Goal: Task Accomplishment & Management: Complete application form

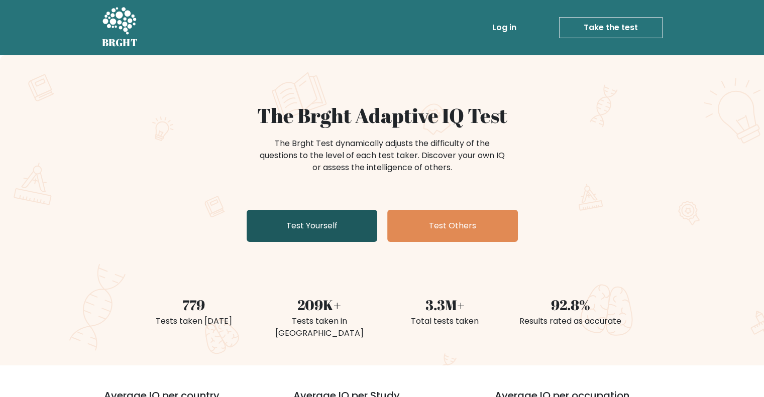
click at [294, 232] on link "Test Yourself" at bounding box center [312, 226] width 131 height 32
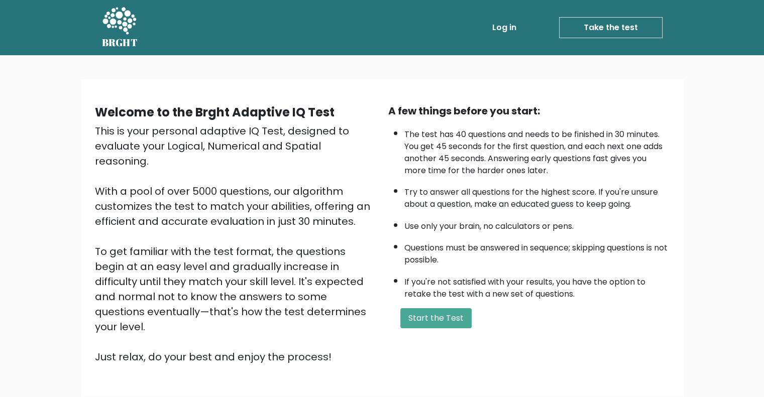
scroll to position [62, 0]
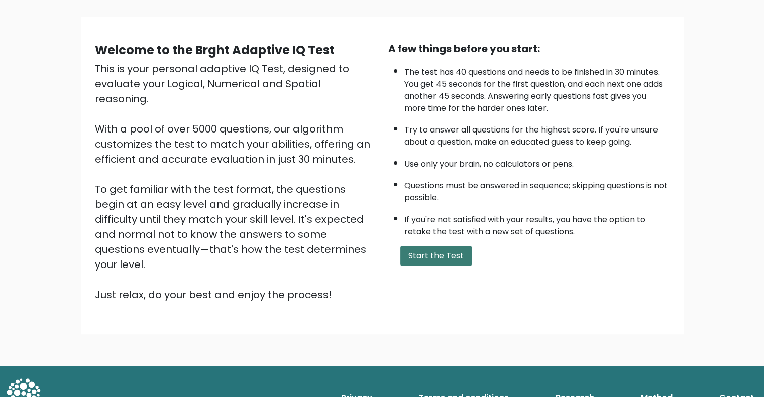
click at [436, 249] on button "Start the Test" at bounding box center [435, 256] width 71 height 20
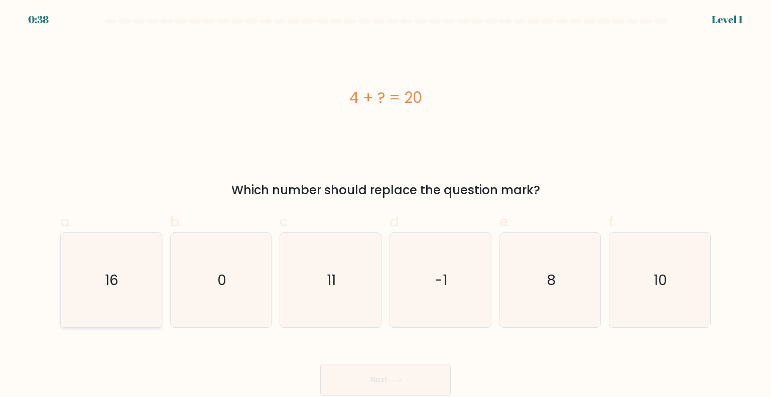
click at [133, 289] on icon "16" at bounding box center [111, 280] width 94 height 94
click at [386, 205] on input "a. 16" at bounding box center [386, 202] width 1 height 7
radio input "true"
click at [378, 375] on button "Next" at bounding box center [385, 380] width 131 height 32
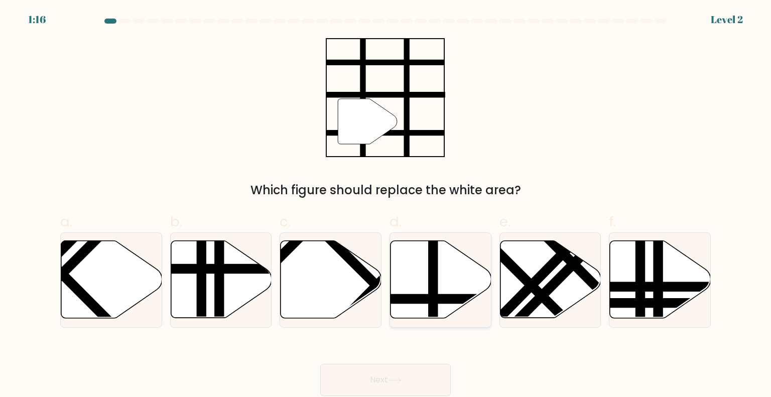
click at [479, 285] on icon at bounding box center [441, 279] width 101 height 77
click at [386, 205] on input "d." at bounding box center [386, 202] width 1 height 7
radio input "true"
click at [389, 378] on button "Next" at bounding box center [385, 380] width 131 height 32
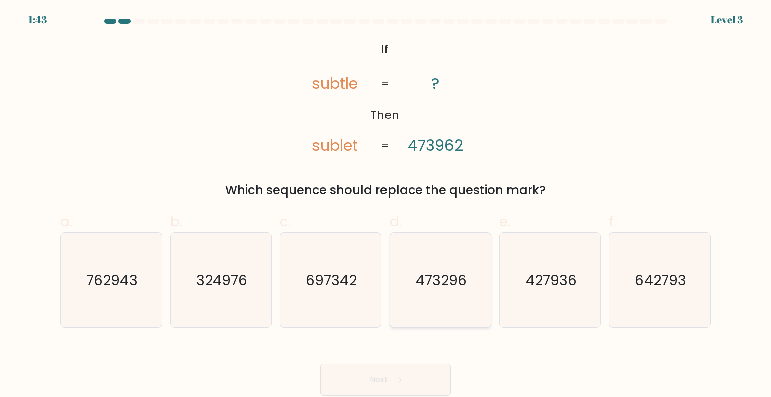
click at [445, 294] on icon "473296" at bounding box center [440, 280] width 94 height 94
click at [386, 205] on input "d. 473296" at bounding box center [386, 202] width 1 height 7
radio input "true"
click at [387, 381] on button "Next" at bounding box center [385, 380] width 131 height 32
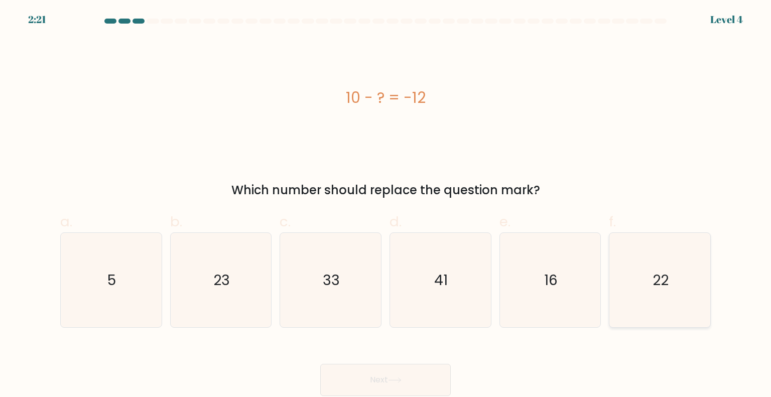
click at [643, 292] on icon "22" at bounding box center [660, 280] width 94 height 94
click at [386, 205] on input "f. 22" at bounding box center [386, 202] width 1 height 7
radio input "true"
click at [412, 386] on button "Next" at bounding box center [385, 380] width 131 height 32
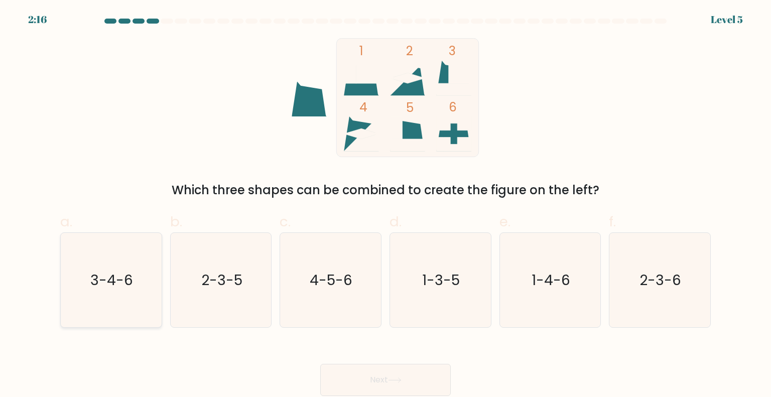
click at [102, 292] on icon "3-4-6" at bounding box center [111, 280] width 94 height 94
click at [386, 205] on input "a. 3-4-6" at bounding box center [386, 202] width 1 height 7
radio input "true"
click at [449, 281] on text "1-3-5" at bounding box center [442, 280] width 38 height 20
click at [386, 205] on input "d. 1-3-5" at bounding box center [386, 202] width 1 height 7
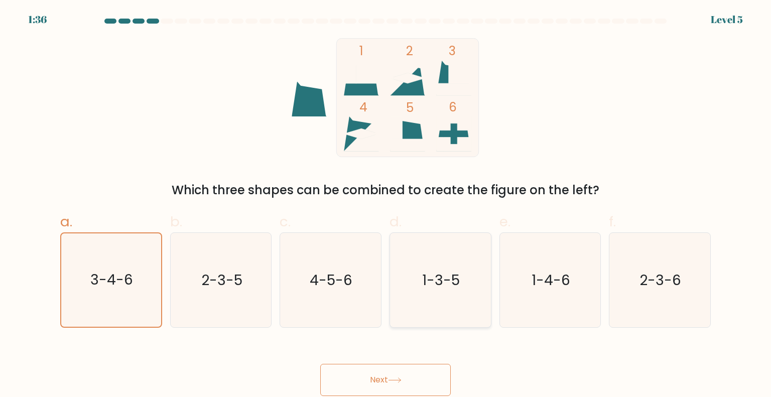
radio input "true"
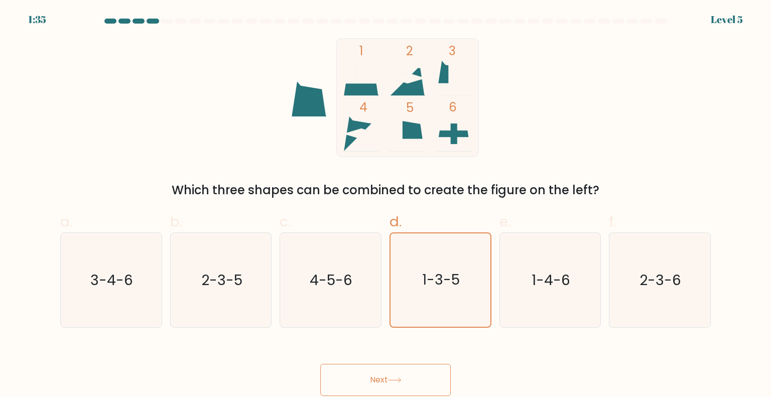
click at [385, 383] on button "Next" at bounding box center [385, 380] width 131 height 32
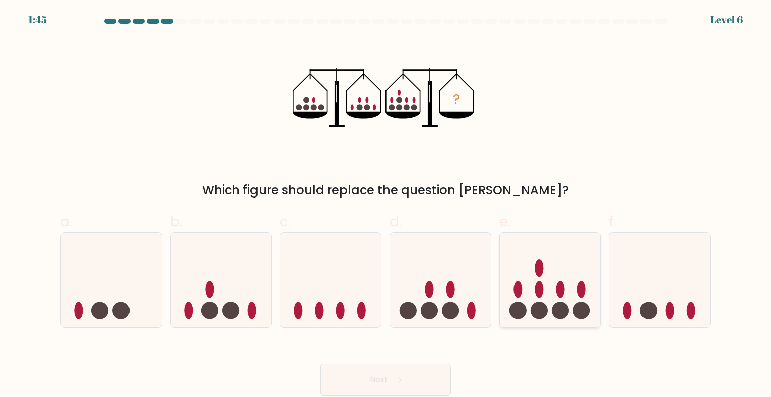
click at [540, 282] on ellipse at bounding box center [539, 289] width 9 height 17
click at [386, 205] on input "e." at bounding box center [386, 202] width 1 height 7
radio input "true"
click at [378, 377] on button "Next" at bounding box center [385, 380] width 131 height 32
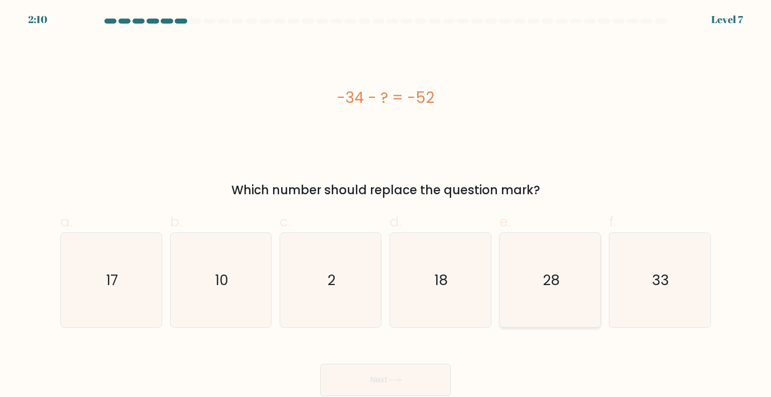
click at [556, 282] on text "28" at bounding box center [551, 280] width 17 height 20
click at [386, 205] on input "e. 28" at bounding box center [386, 202] width 1 height 7
radio input "true"
click at [386, 380] on button "Next" at bounding box center [385, 380] width 131 height 32
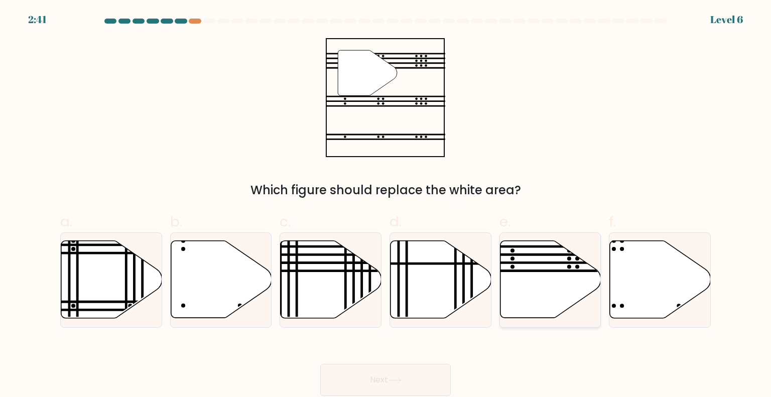
click at [534, 294] on icon at bounding box center [550, 279] width 101 height 77
click at [386, 205] on input "e." at bounding box center [386, 202] width 1 height 7
radio input "true"
click at [386, 388] on button "Next" at bounding box center [385, 380] width 131 height 32
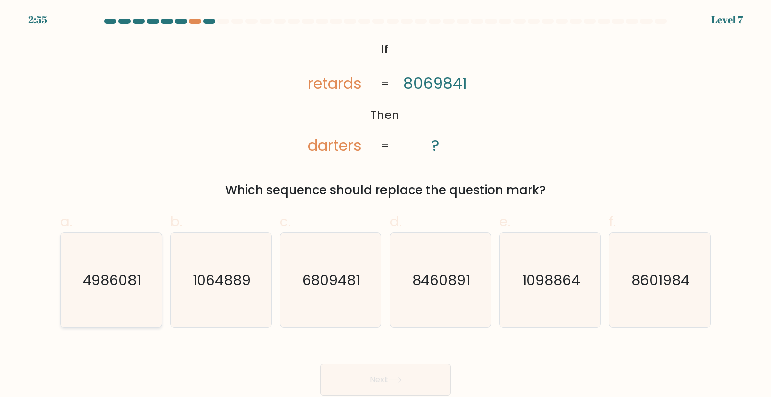
click at [108, 288] on text "4986081" at bounding box center [112, 280] width 59 height 20
click at [386, 205] on input "a. 4986081" at bounding box center [386, 202] width 1 height 7
radio input "true"
click at [378, 385] on button "Next" at bounding box center [385, 380] width 131 height 32
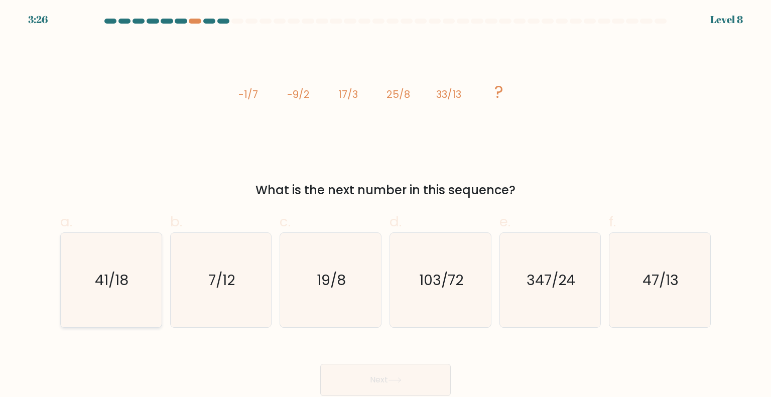
click at [92, 287] on icon "41/18" at bounding box center [111, 280] width 94 height 94
click at [386, 205] on input "a. 41/18" at bounding box center [386, 202] width 1 height 7
radio input "true"
click at [362, 370] on button "Next" at bounding box center [385, 380] width 131 height 32
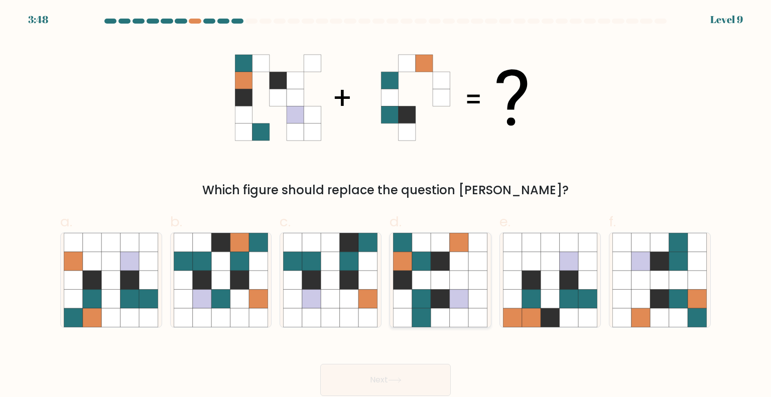
click at [448, 309] on icon at bounding box center [440, 317] width 19 height 19
click at [386, 205] on input "d." at bounding box center [386, 202] width 1 height 7
radio input "true"
click at [390, 379] on icon at bounding box center [395, 381] width 14 height 6
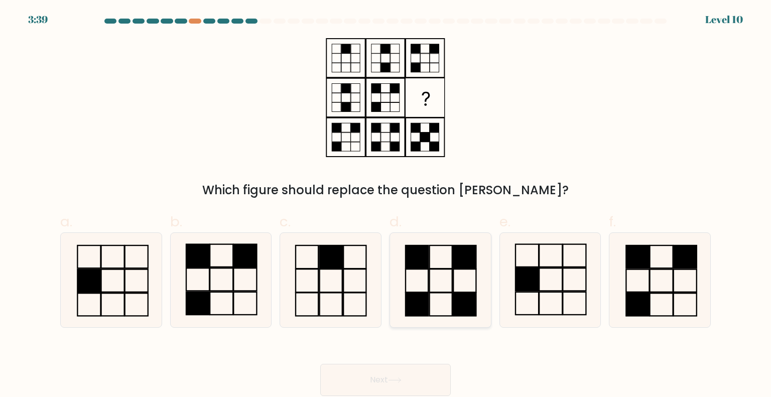
click at [444, 303] on icon at bounding box center [440, 280] width 94 height 94
click at [386, 205] on input "d." at bounding box center [386, 202] width 1 height 7
radio input "true"
click at [409, 380] on button "Next" at bounding box center [385, 380] width 131 height 32
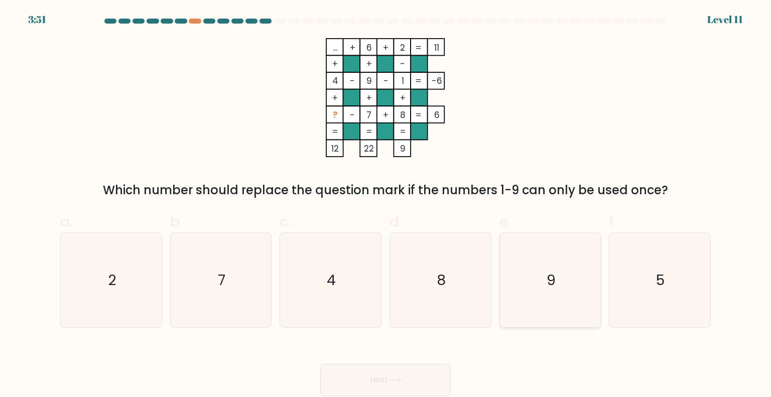
click at [526, 299] on icon "9" at bounding box center [550, 280] width 94 height 94
click at [386, 205] on input "e. 9" at bounding box center [386, 202] width 1 height 7
radio input "true"
click at [411, 369] on button "Next" at bounding box center [385, 380] width 131 height 32
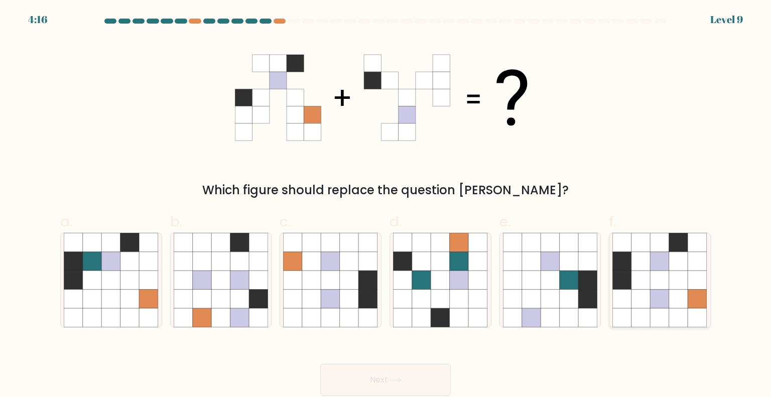
click at [645, 279] on icon at bounding box center [641, 280] width 19 height 19
click at [386, 205] on input "f." at bounding box center [386, 202] width 1 height 7
radio input "true"
click at [402, 377] on button "Next" at bounding box center [385, 380] width 131 height 32
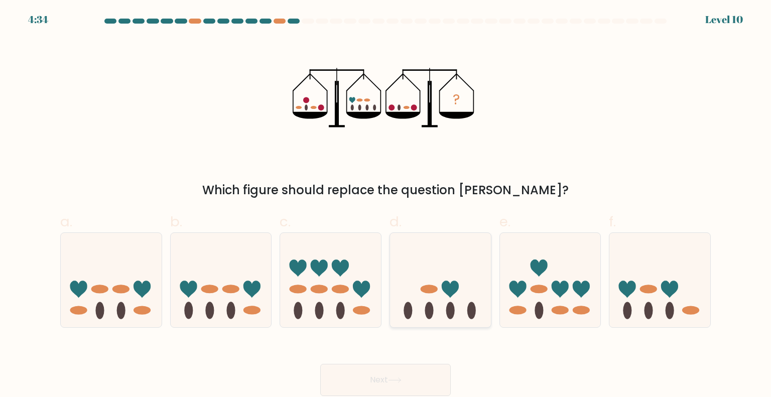
click at [454, 303] on icon at bounding box center [440, 280] width 101 height 83
click at [386, 205] on input "d." at bounding box center [386, 202] width 1 height 7
radio input "true"
click at [402, 382] on icon at bounding box center [395, 381] width 14 height 6
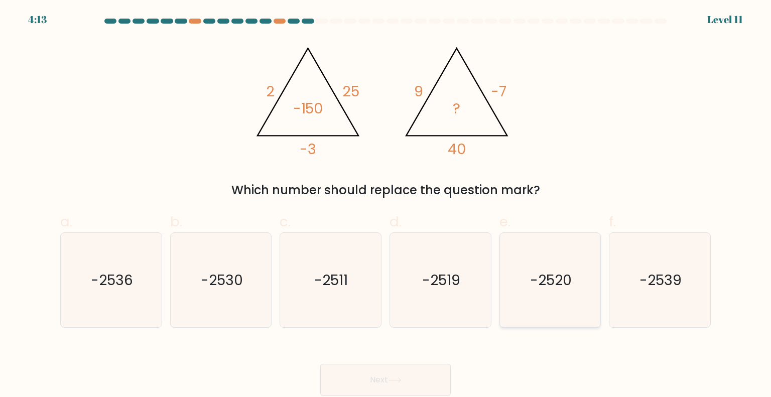
click at [544, 269] on icon "-2520" at bounding box center [550, 280] width 94 height 94
click at [386, 205] on input "e. -2520" at bounding box center [386, 202] width 1 height 7
radio input "true"
click at [364, 379] on button "Next" at bounding box center [385, 380] width 131 height 32
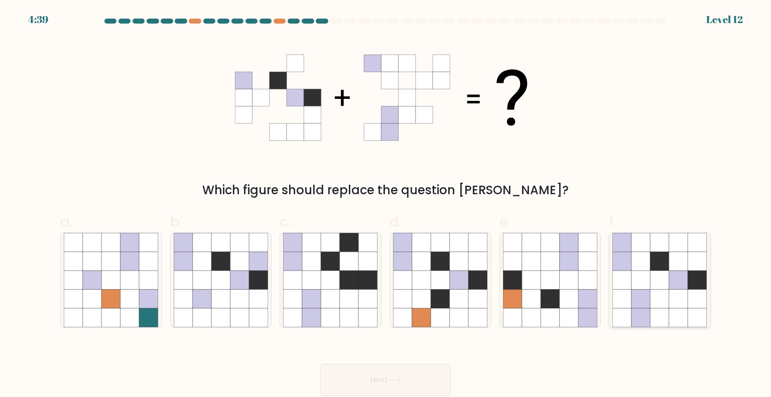
click at [645, 277] on icon at bounding box center [641, 280] width 19 height 19
click at [386, 205] on input "f." at bounding box center [386, 202] width 1 height 7
radio input "true"
click at [406, 378] on button "Next" at bounding box center [385, 380] width 131 height 32
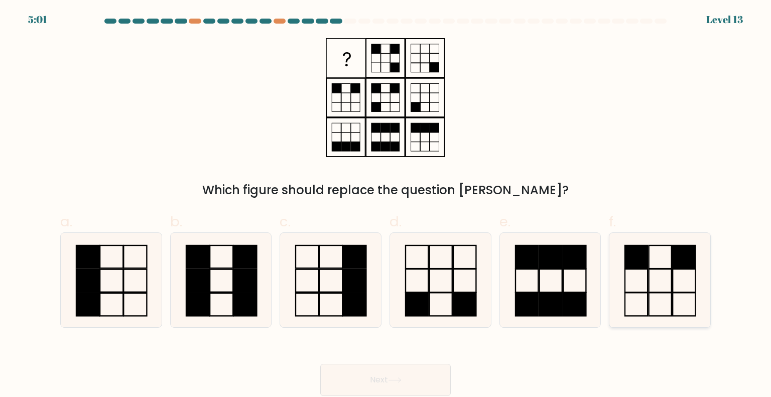
click at [636, 285] on icon at bounding box center [660, 280] width 94 height 94
click at [386, 205] on input "f." at bounding box center [386, 202] width 1 height 7
radio input "true"
click at [408, 374] on button "Next" at bounding box center [385, 380] width 131 height 32
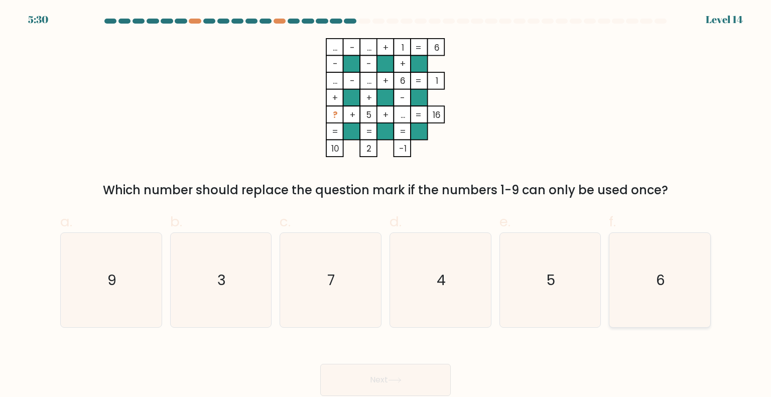
click at [685, 261] on icon "6" at bounding box center [660, 280] width 94 height 94
click at [386, 205] on input "f. 6" at bounding box center [386, 202] width 1 height 7
radio input "true"
click at [216, 341] on div "Next" at bounding box center [385, 368] width 663 height 56
click at [160, 281] on div "9" at bounding box center [111, 280] width 102 height 95
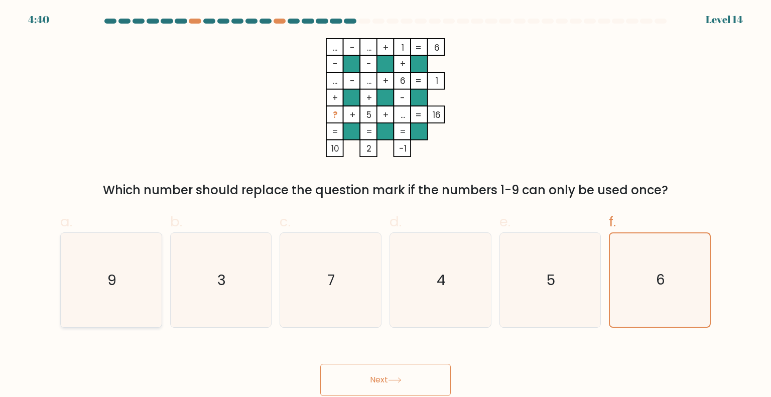
click at [386, 205] on input "a. 9" at bounding box center [386, 202] width 1 height 7
radio input "true"
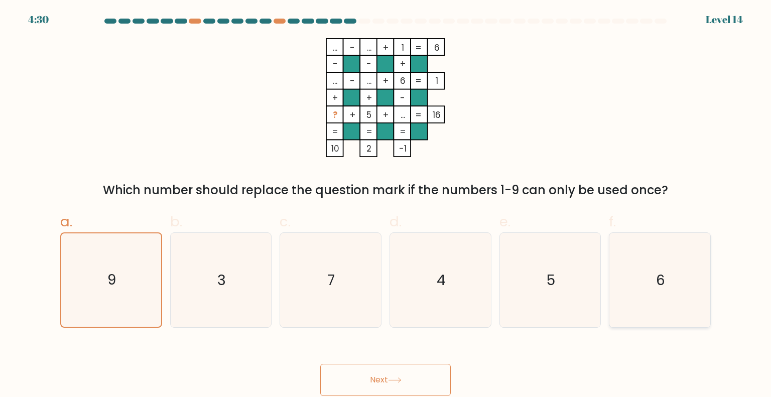
click at [649, 279] on icon "6" at bounding box center [660, 280] width 94 height 94
click at [386, 205] on input "f. 6" at bounding box center [386, 202] width 1 height 7
radio input "true"
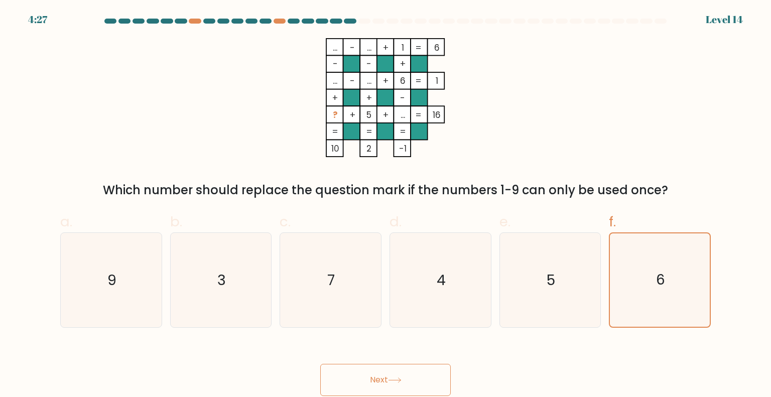
click at [383, 377] on button "Next" at bounding box center [385, 380] width 131 height 32
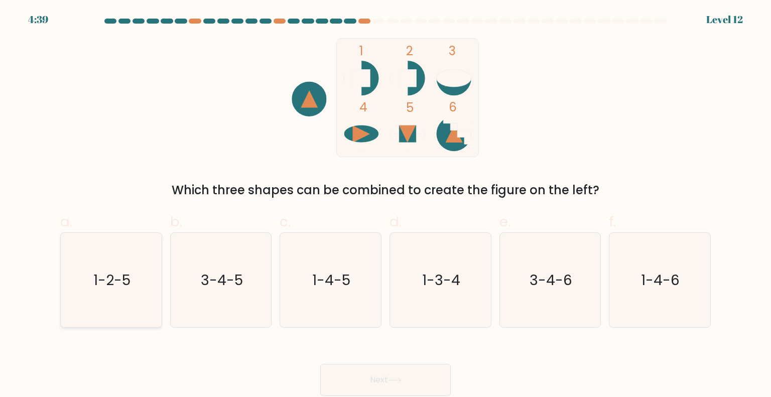
click at [134, 276] on icon "1-2-5" at bounding box center [111, 280] width 94 height 94
click at [386, 205] on input "a. 1-2-5" at bounding box center [386, 202] width 1 height 7
radio input "true"
click at [366, 374] on button "Next" at bounding box center [385, 380] width 131 height 32
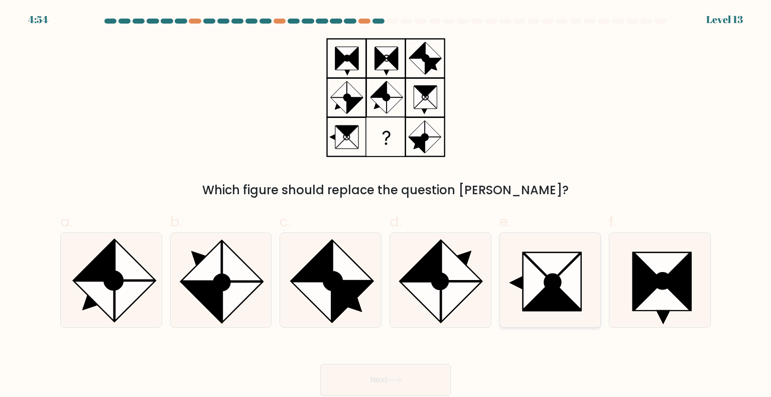
click at [542, 292] on icon at bounding box center [537, 281] width 28 height 57
click at [386, 205] on input "e." at bounding box center [386, 202] width 1 height 7
radio input "true"
click at [388, 382] on button "Next" at bounding box center [385, 380] width 131 height 32
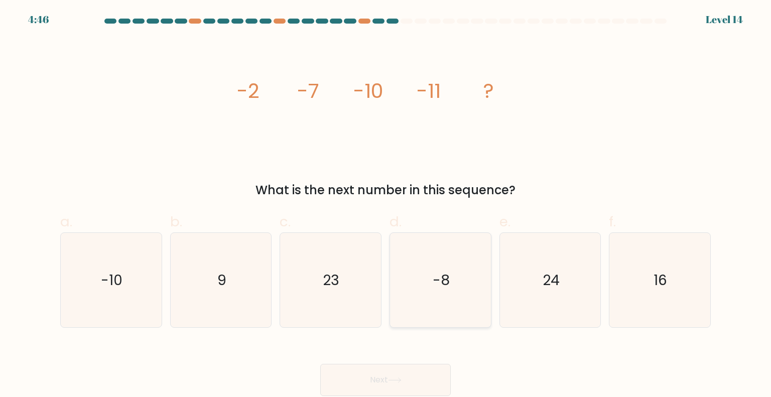
click at [433, 301] on icon "-8" at bounding box center [440, 280] width 94 height 94
click at [386, 205] on input "d. -8" at bounding box center [386, 202] width 1 height 7
radio input "true"
click at [395, 376] on button "Next" at bounding box center [385, 380] width 131 height 32
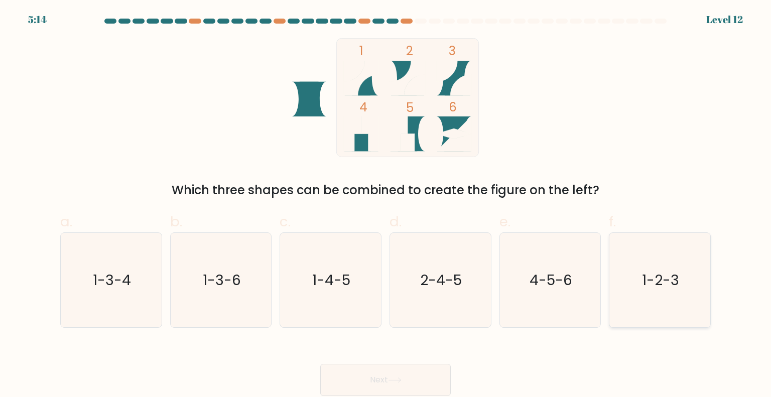
click at [667, 244] on icon "1-2-3" at bounding box center [660, 280] width 94 height 94
click at [386, 205] on input "f. 1-2-3" at bounding box center [386, 202] width 1 height 7
radio input "true"
click at [408, 376] on button "Next" at bounding box center [385, 380] width 131 height 32
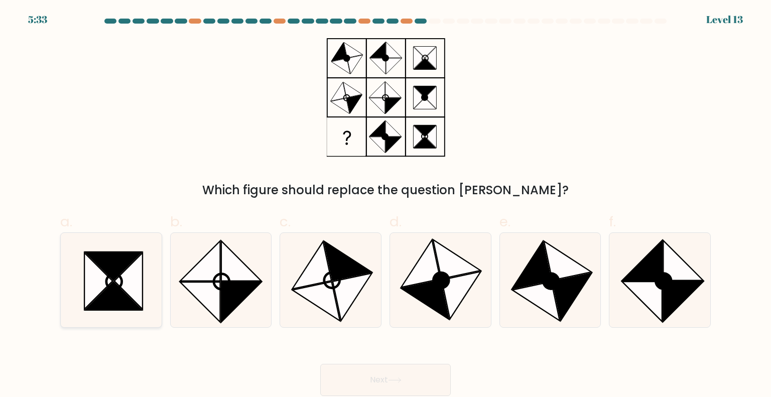
click at [126, 293] on icon at bounding box center [128, 281] width 28 height 57
click at [386, 205] on input "a." at bounding box center [386, 202] width 1 height 7
radio input "true"
click at [360, 374] on button "Next" at bounding box center [385, 380] width 131 height 32
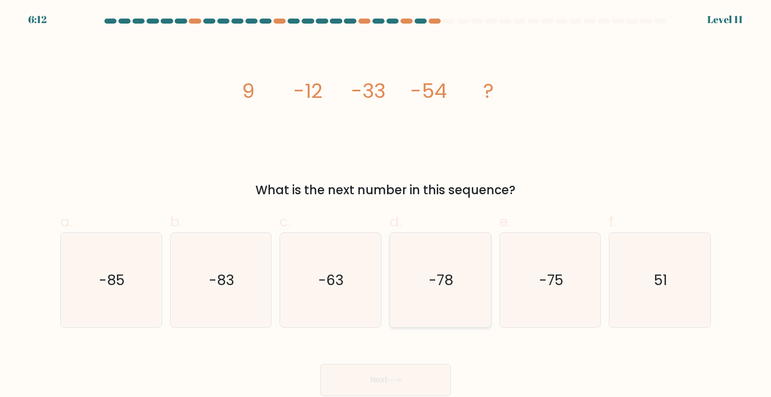
click at [456, 280] on icon "-78" at bounding box center [440, 280] width 94 height 94
click at [386, 205] on input "d. -78" at bounding box center [386, 202] width 1 height 7
radio input "true"
click at [388, 374] on button "Next" at bounding box center [385, 380] width 131 height 32
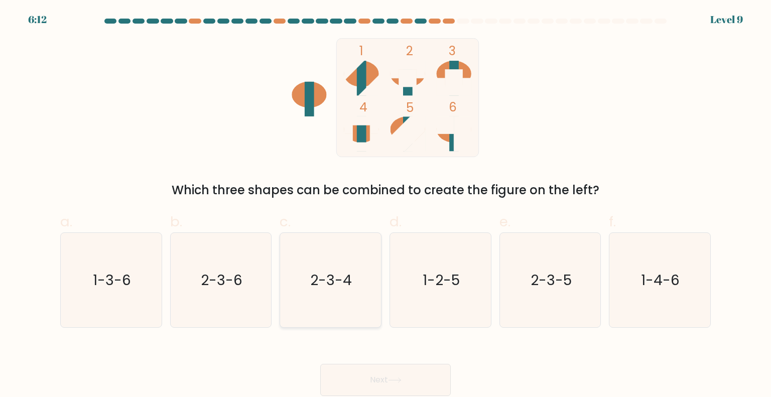
click at [339, 307] on icon "2-3-4" at bounding box center [330, 280] width 94 height 94
click at [386, 205] on input "c. 2-3-4" at bounding box center [386, 202] width 1 height 7
radio input "true"
click at [378, 369] on button "Next" at bounding box center [385, 380] width 131 height 32
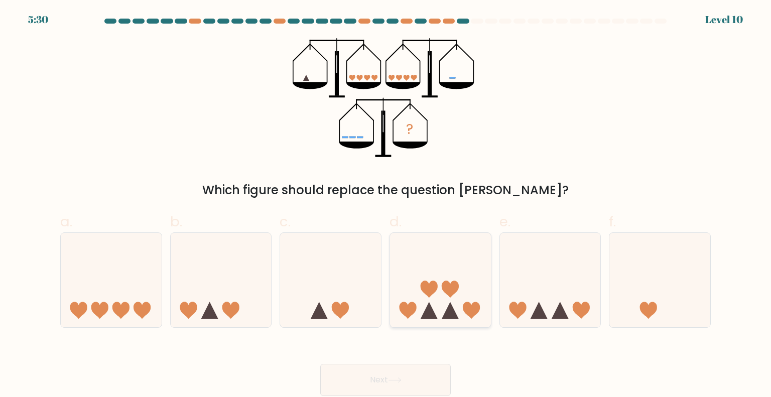
click at [453, 292] on icon at bounding box center [450, 289] width 17 height 17
click at [386, 205] on input "d." at bounding box center [386, 202] width 1 height 7
radio input "true"
click at [410, 372] on button "Next" at bounding box center [385, 380] width 131 height 32
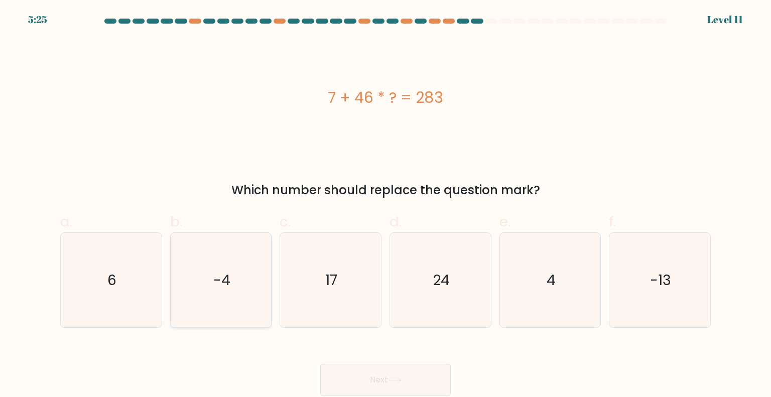
click at [211, 272] on icon "-4" at bounding box center [221, 280] width 94 height 94
click at [386, 205] on input "b. -4" at bounding box center [386, 202] width 1 height 7
radio input "true"
click at [142, 274] on icon "6" at bounding box center [111, 280] width 94 height 94
click at [386, 205] on input "a. 6" at bounding box center [386, 202] width 1 height 7
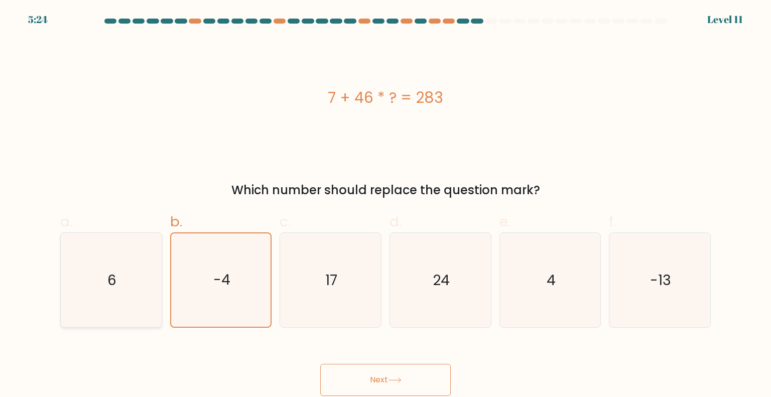
radio input "true"
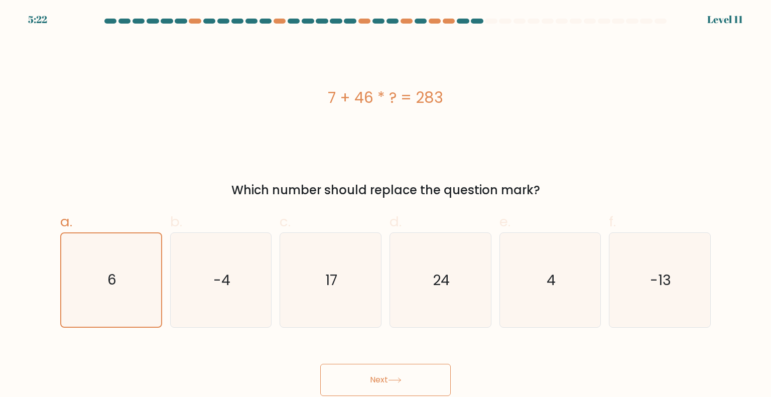
click at [354, 378] on button "Next" at bounding box center [385, 380] width 131 height 32
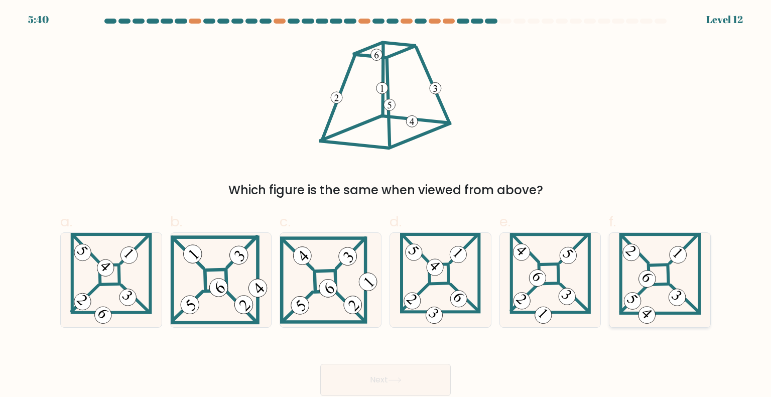
click at [684, 271] on icon at bounding box center [660, 280] width 82 height 94
click at [386, 205] on input "f." at bounding box center [386, 202] width 1 height 7
radio input "true"
click at [376, 383] on button "Next" at bounding box center [385, 380] width 131 height 32
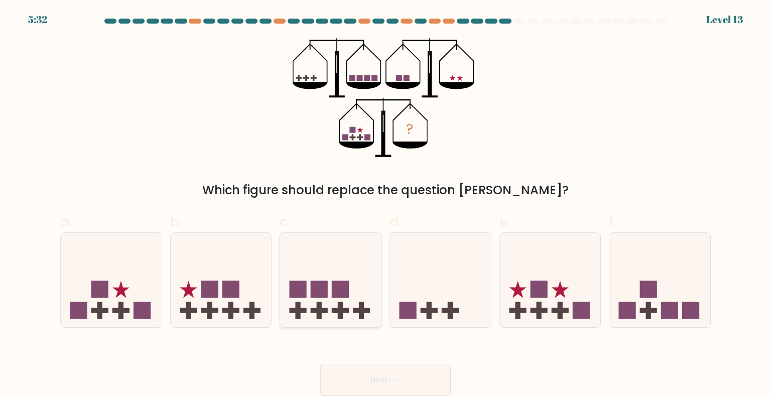
click at [343, 288] on rect at bounding box center [340, 289] width 17 height 17
click at [386, 205] on input "c." at bounding box center [386, 202] width 1 height 7
radio input "true"
click at [389, 379] on button "Next" at bounding box center [385, 380] width 131 height 32
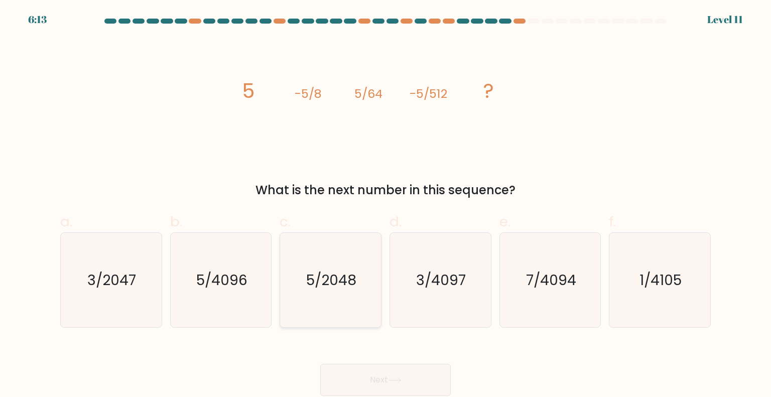
click at [331, 276] on text "5/2048" at bounding box center [332, 280] width 50 height 20
click at [386, 205] on input "c. 5/2048" at bounding box center [386, 202] width 1 height 7
radio input "true"
click at [383, 380] on button "Next" at bounding box center [385, 380] width 131 height 32
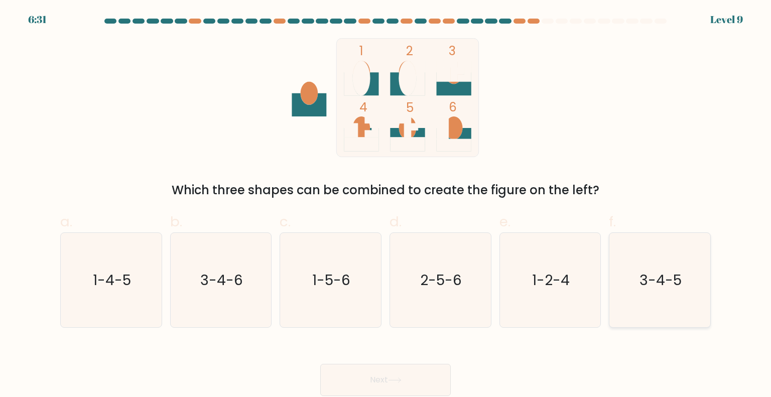
click at [683, 235] on icon "3-4-5" at bounding box center [660, 280] width 94 height 94
click at [386, 205] on input "f. 3-4-5" at bounding box center [386, 202] width 1 height 7
radio input "true"
click at [388, 375] on button "Next" at bounding box center [385, 380] width 131 height 32
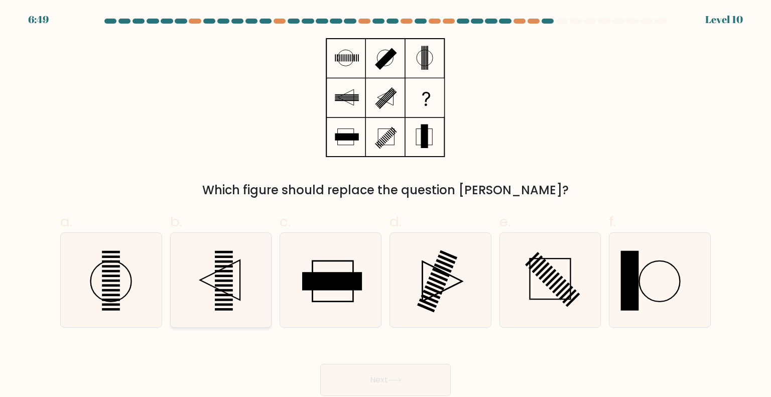
click at [196, 289] on icon at bounding box center [221, 280] width 94 height 94
click at [386, 205] on input "b." at bounding box center [386, 202] width 1 height 7
radio input "true"
click at [376, 373] on button "Next" at bounding box center [385, 380] width 131 height 32
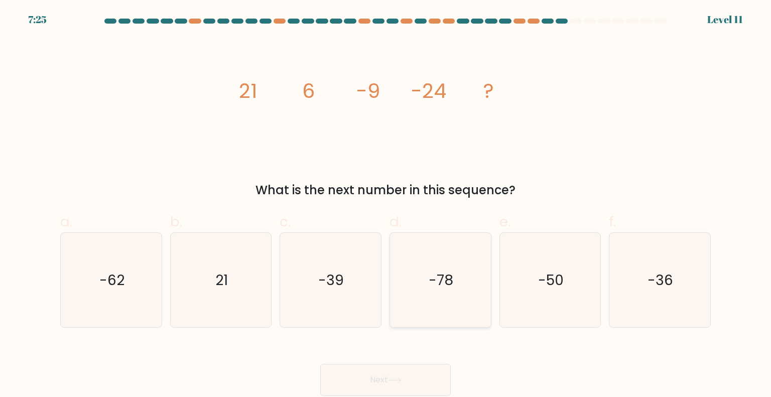
click at [441, 290] on icon "-78" at bounding box center [440, 280] width 94 height 94
click at [386, 205] on input "d. -78" at bounding box center [386, 202] width 1 height 7
radio input "true"
click at [376, 385] on button "Next" at bounding box center [385, 380] width 131 height 32
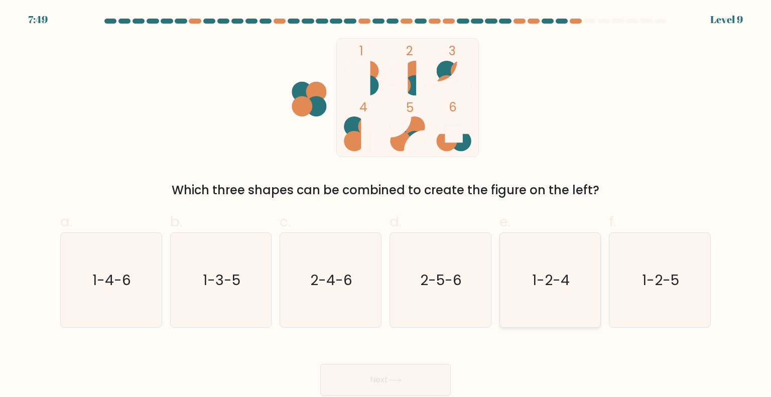
click at [594, 263] on icon "1-2-4" at bounding box center [550, 280] width 94 height 94
click at [386, 205] on input "e. 1-2-4" at bounding box center [386, 202] width 1 height 7
radio input "true"
click at [402, 376] on button "Next" at bounding box center [385, 380] width 131 height 32
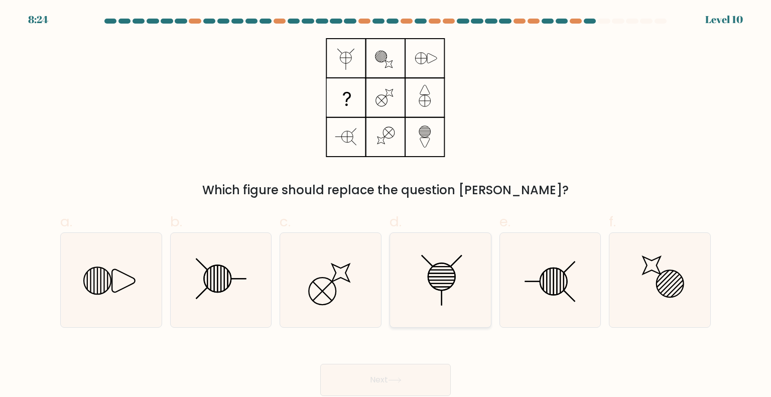
click at [444, 278] on icon at bounding box center [440, 280] width 94 height 94
click at [386, 205] on input "d." at bounding box center [386, 202] width 1 height 7
radio input "true"
click at [335, 370] on button "Next" at bounding box center [385, 380] width 131 height 32
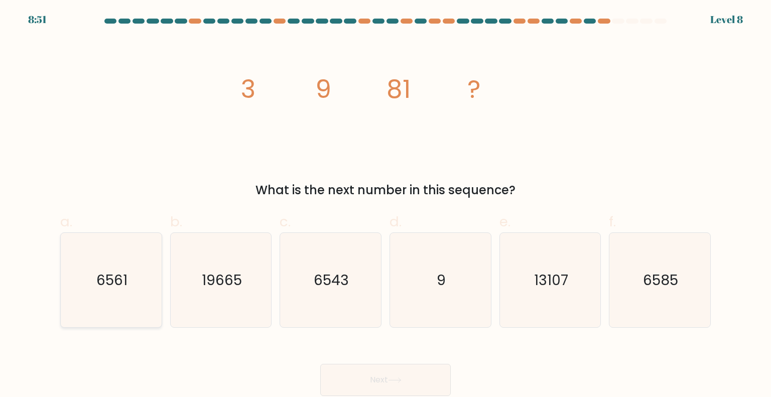
click at [125, 316] on icon "6561" at bounding box center [111, 280] width 94 height 94
click at [386, 205] on input "a. 6561" at bounding box center [386, 202] width 1 height 7
radio input "true"
click at [386, 378] on button "Next" at bounding box center [385, 380] width 131 height 32
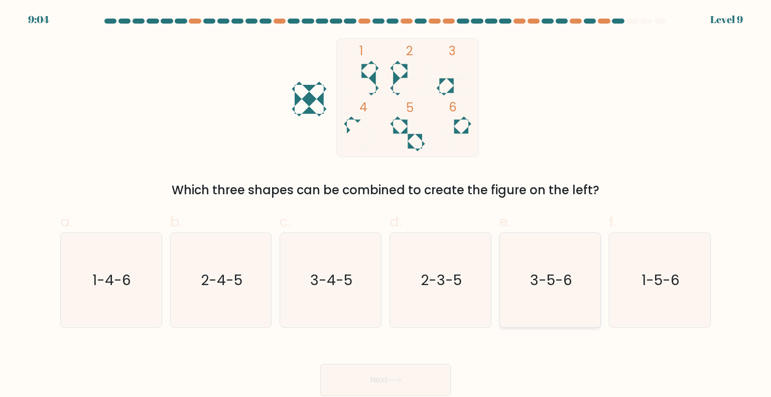
click at [515, 291] on icon "3-5-6" at bounding box center [550, 280] width 94 height 94
click at [386, 205] on input "e. 3-5-6" at bounding box center [386, 202] width 1 height 7
radio input "true"
click at [404, 377] on button "Next" at bounding box center [385, 380] width 131 height 32
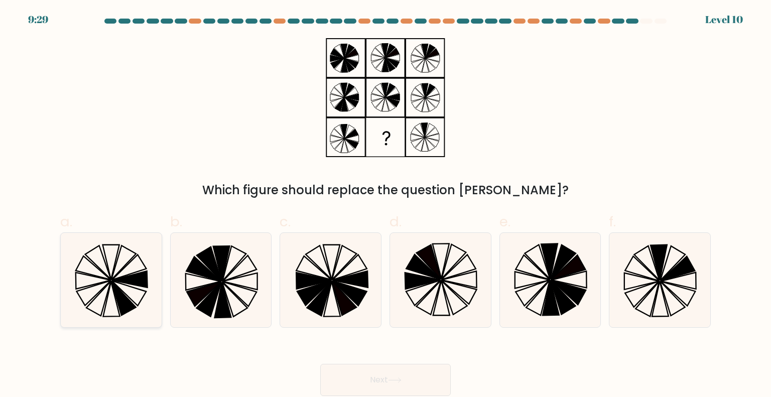
click at [136, 303] on icon at bounding box center [129, 293] width 35 height 25
click at [386, 205] on input "a." at bounding box center [386, 202] width 1 height 7
radio input "true"
click at [365, 387] on button "Next" at bounding box center [385, 380] width 131 height 32
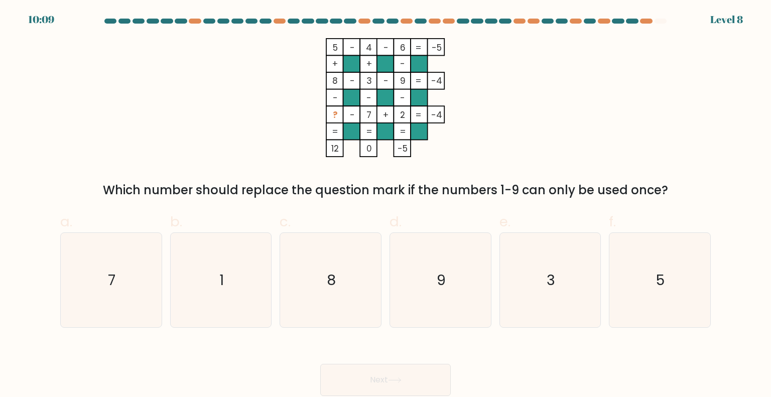
click at [415, 333] on form at bounding box center [385, 208] width 771 height 378
click at [426, 298] on icon "9" at bounding box center [440, 280] width 94 height 94
click at [386, 205] on input "d. 9" at bounding box center [386, 202] width 1 height 7
radio input "true"
click at [394, 376] on button "Next" at bounding box center [385, 380] width 131 height 32
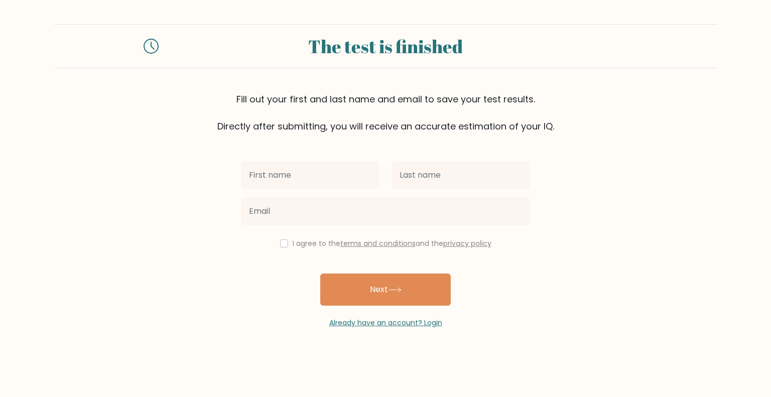
click at [298, 170] on input "text" at bounding box center [310, 175] width 139 height 28
type input "[PERSON_NAME]"
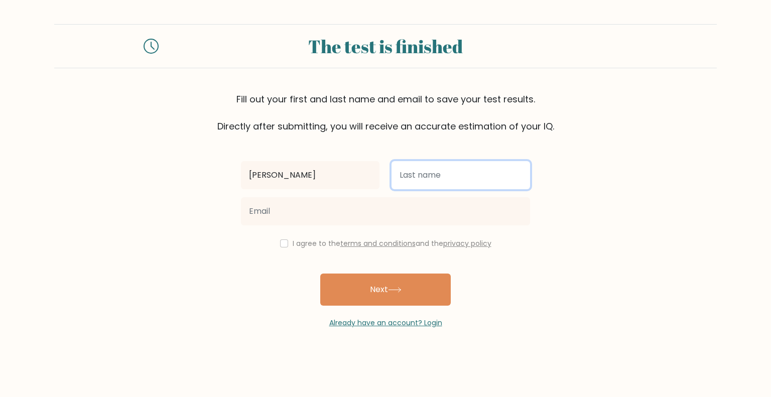
click at [409, 176] on input "text" at bounding box center [461, 175] width 139 height 28
type input "Viscaya"
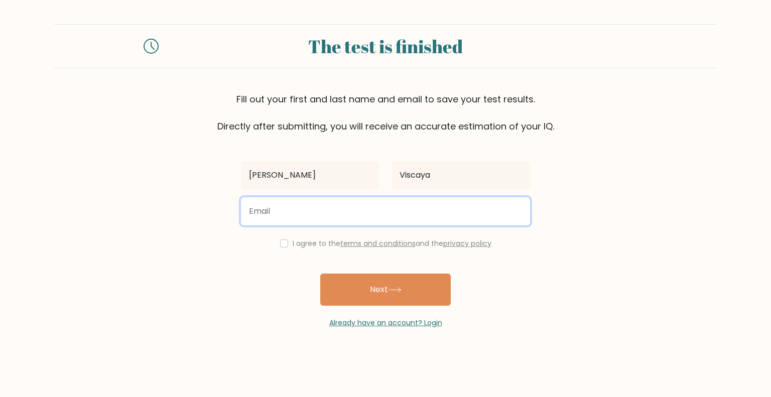
click at [431, 211] on input "email" at bounding box center [385, 211] width 289 height 28
type input "franzviscaya123@gmail.com"
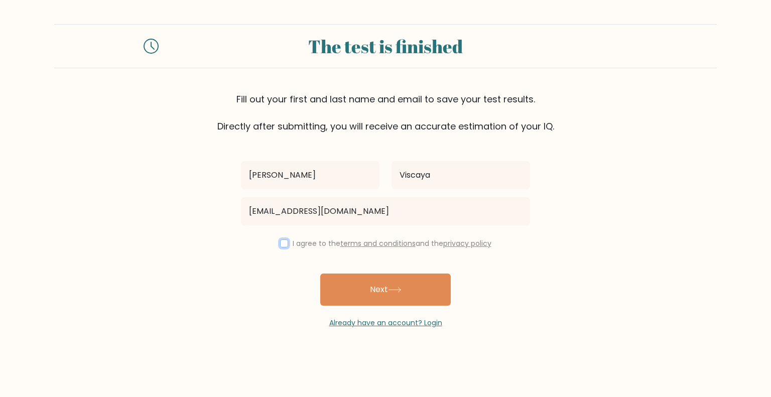
click at [280, 242] on input "checkbox" at bounding box center [284, 244] width 8 height 8
checkbox input "true"
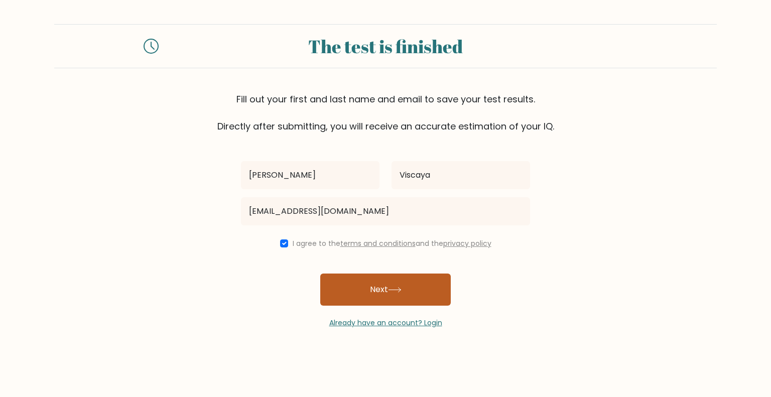
click at [362, 291] on button "Next" at bounding box center [385, 290] width 131 height 32
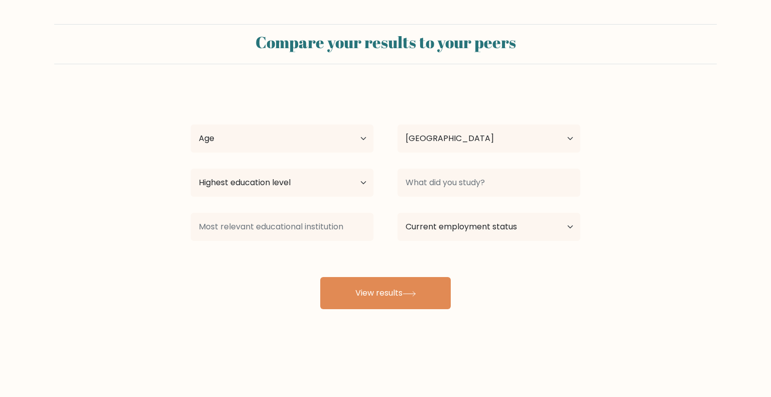
select select "PH"
click at [362, 291] on button "View results" at bounding box center [385, 293] width 131 height 32
click at [350, 138] on select "Age Under 18 years old 18-24 years old 25-34 years old 35-44 years old 45-54 ye…" at bounding box center [282, 139] width 183 height 28
select select "18_24"
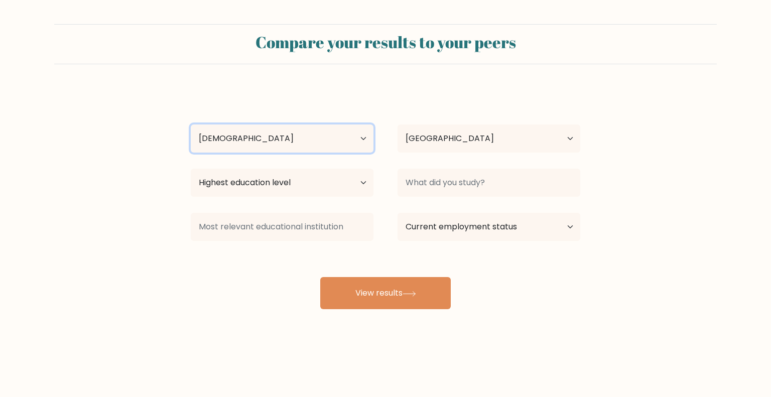
click at [191, 125] on select "Age Under 18 years old 18-24 years old 25-34 years old 35-44 years old 45-54 ye…" at bounding box center [282, 139] width 183 height 28
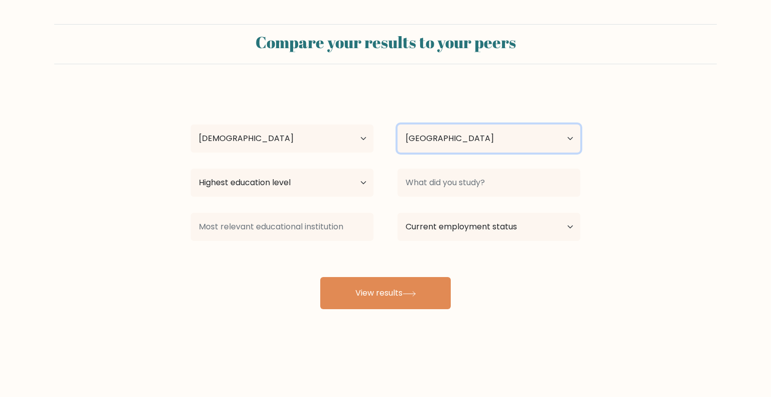
click at [428, 140] on select "Country Afghanistan Albania Algeria American Samoa Andorra Angola Anguilla Anta…" at bounding box center [489, 139] width 183 height 28
click at [271, 262] on div "Franz Viscaya Age Under 18 years old 18-24 years old 25-34 years old 35-44 year…" at bounding box center [386, 198] width 402 height 221
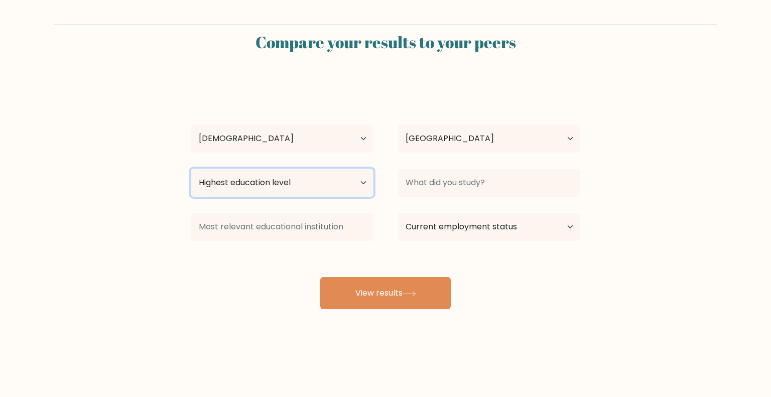
click at [308, 190] on select "Highest education level No schooling Primary Lower Secondary Upper Secondary Oc…" at bounding box center [282, 183] width 183 height 28
select select "bachelors_degree"
click at [191, 169] on select "Highest education level No schooling Primary Lower Secondary Upper Secondary Oc…" at bounding box center [282, 183] width 183 height 28
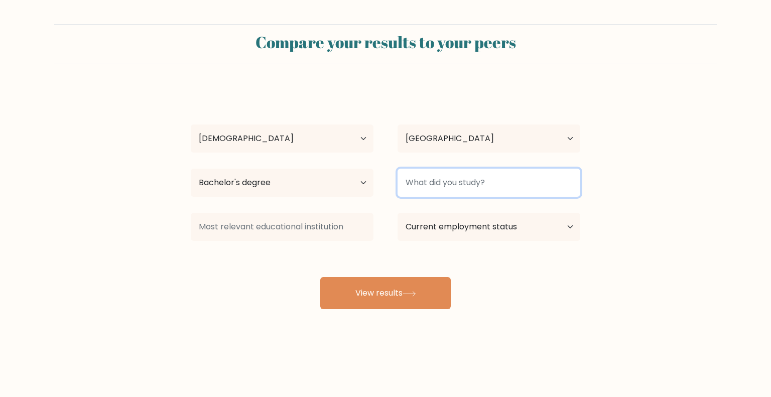
click at [424, 177] on input at bounding box center [489, 183] width 183 height 28
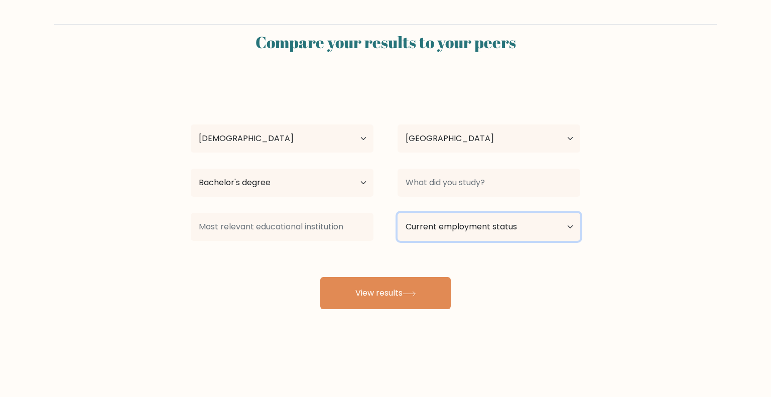
click at [432, 232] on select "Current employment status Employed Student Retired Other / prefer not to answer" at bounding box center [489, 227] width 183 height 28
select select "other"
click at [398, 213] on select "Current employment status Employed Student Retired Other / prefer not to answer" at bounding box center [489, 227] width 183 height 28
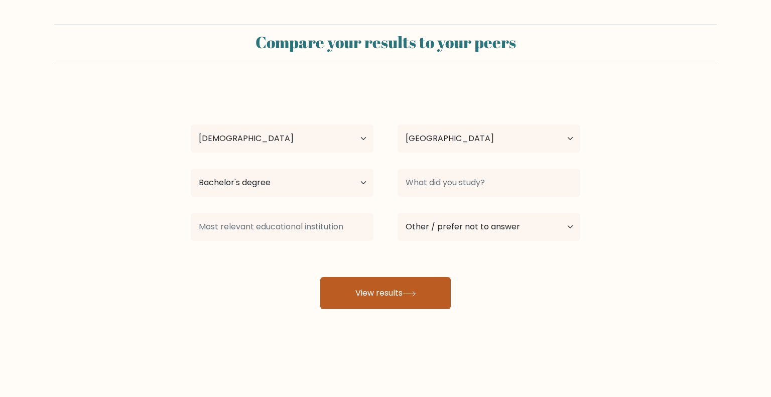
click at [420, 293] on button "View results" at bounding box center [385, 293] width 131 height 32
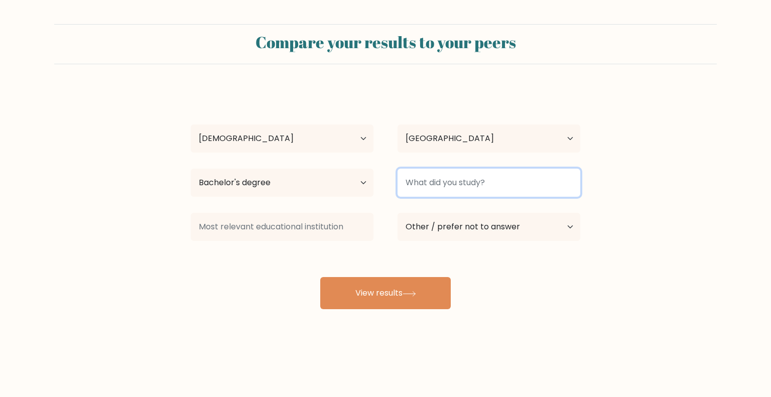
click at [452, 179] on input at bounding box center [489, 183] width 183 height 28
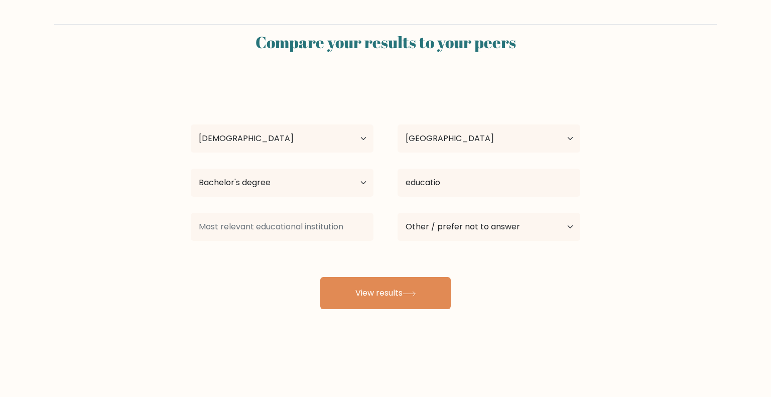
click at [462, 234] on div "Franz Viscaya Age Under 18 years old 18-24 years old 25-34 years old 35-44 year…" at bounding box center [386, 198] width 402 height 221
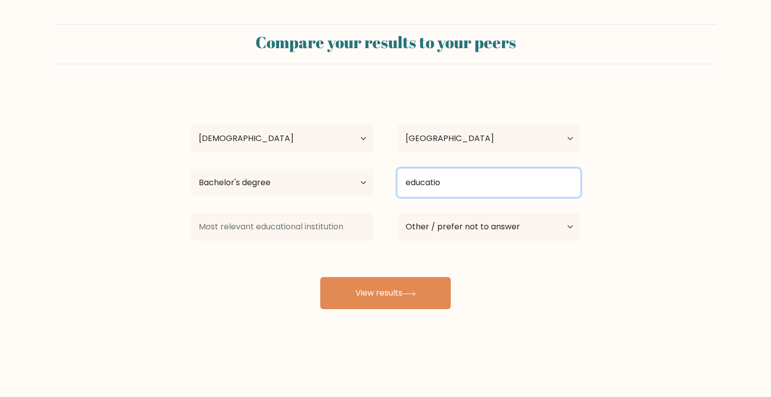
click at [457, 184] on input "educatio" at bounding box center [489, 183] width 183 height 28
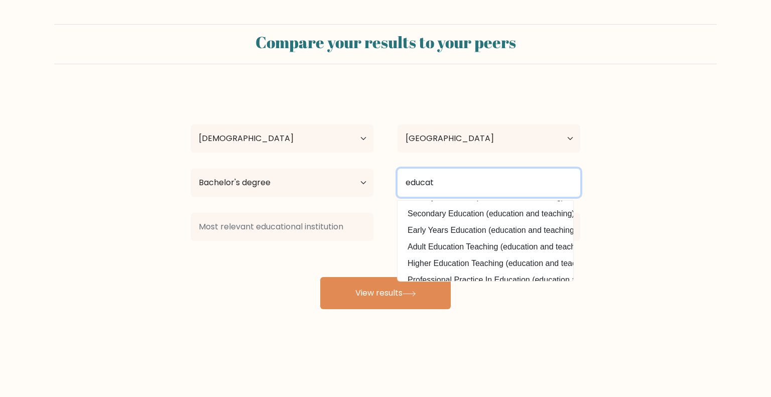
scroll to position [71, 0]
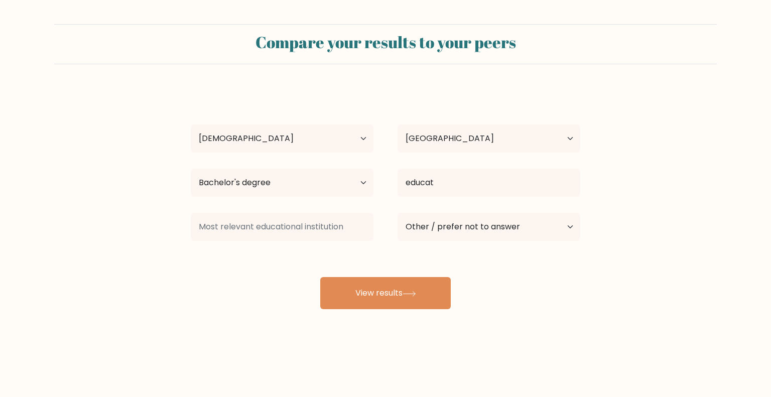
click at [478, 225] on div "Franz Viscaya Age Under 18 years old 18-24 years old 25-34 years old 35-44 year…" at bounding box center [386, 198] width 402 height 221
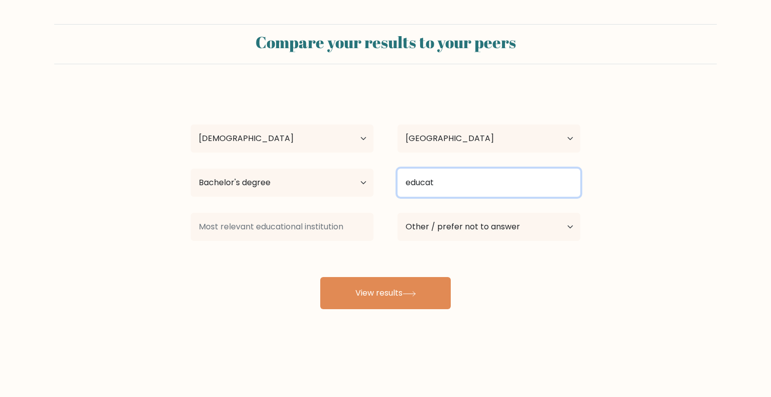
click at [440, 180] on input "educat" at bounding box center [489, 183] width 183 height 28
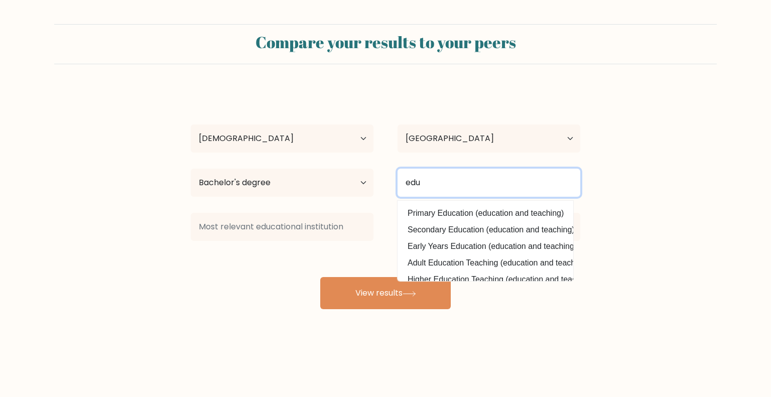
scroll to position [68, 0]
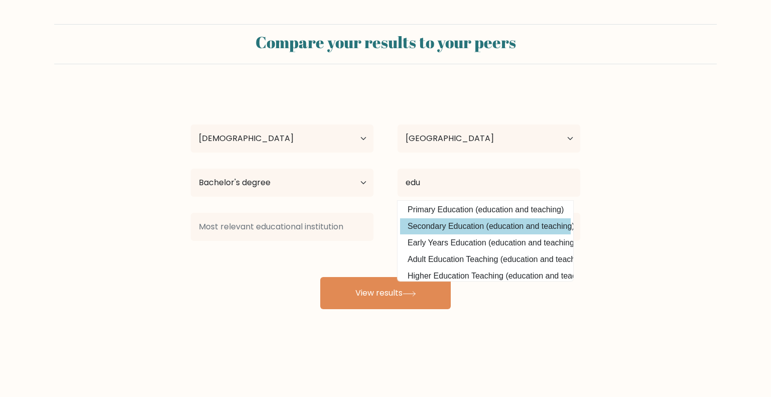
click at [441, 227] on option "Secondary Education (education and teaching)" at bounding box center [485, 226] width 171 height 16
type input "Secondary Education"
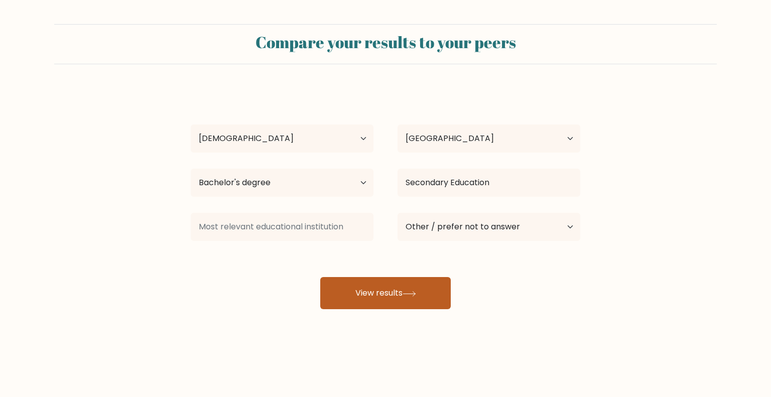
click at [382, 286] on button "View results" at bounding box center [385, 293] width 131 height 32
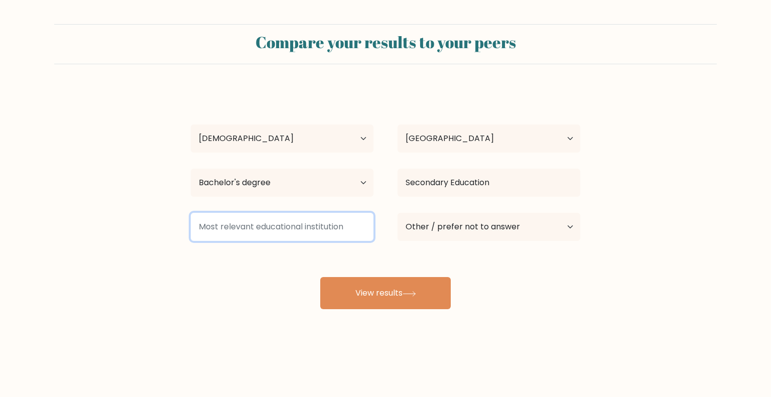
click at [306, 226] on input at bounding box center [282, 227] width 183 height 28
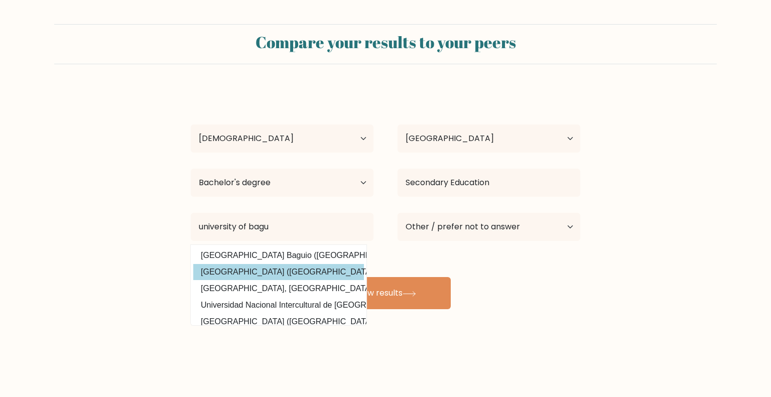
click at [282, 273] on option "University of Baguio (Philippines)" at bounding box center [278, 272] width 171 height 16
type input "University of Baguio"
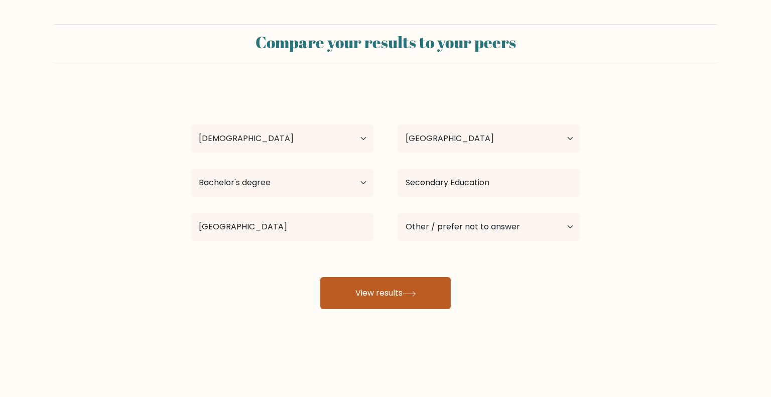
click at [352, 287] on button "View results" at bounding box center [385, 293] width 131 height 32
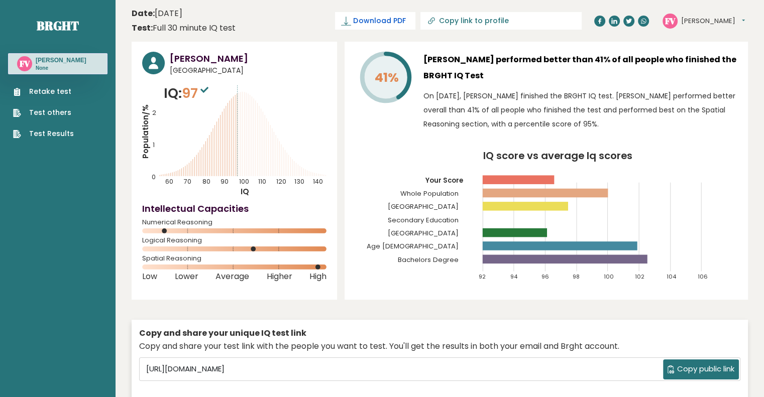
click at [405, 18] on span "Download PDF" at bounding box center [379, 21] width 52 height 11
click at [290, 15] on header "Date: October 08, 2025 Test: Full 30 minute IQ test Download PDF Downloading...…" at bounding box center [440, 21] width 616 height 32
